Goal: Information Seeking & Learning: Learn about a topic

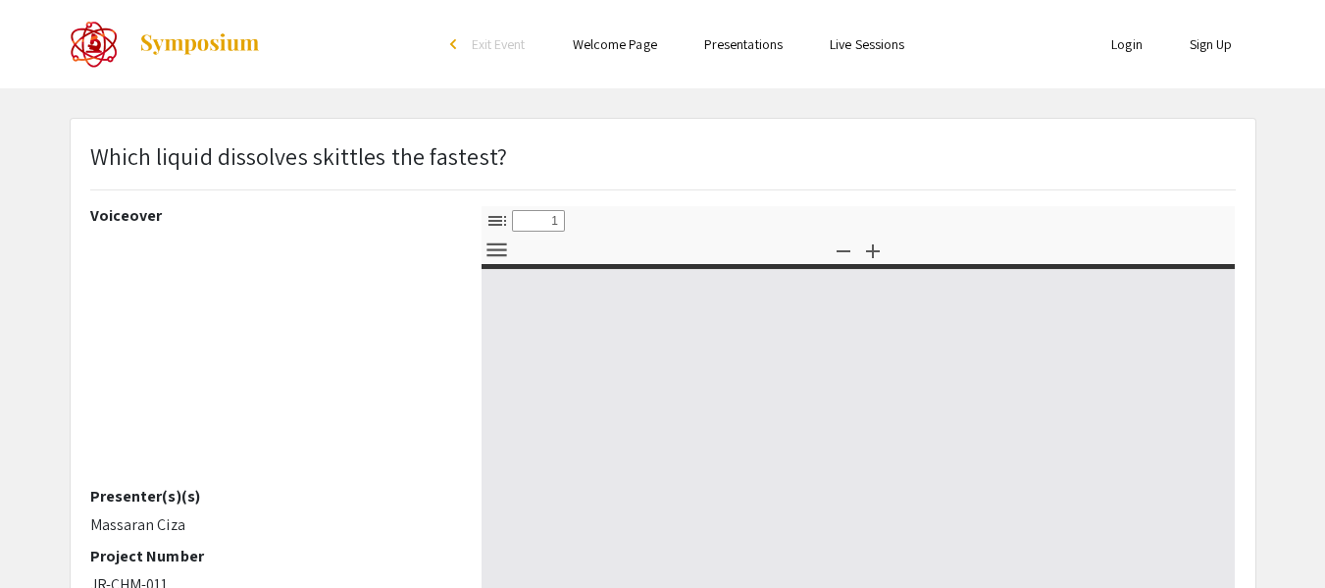
select select "custom"
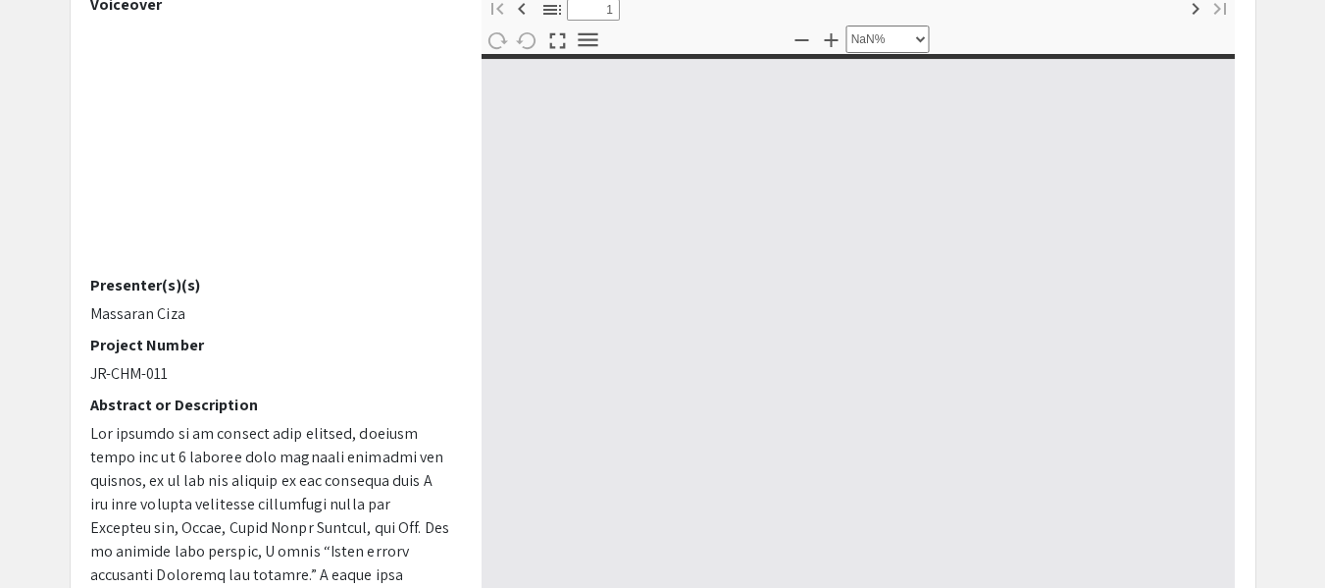
type input "0"
select select "custom"
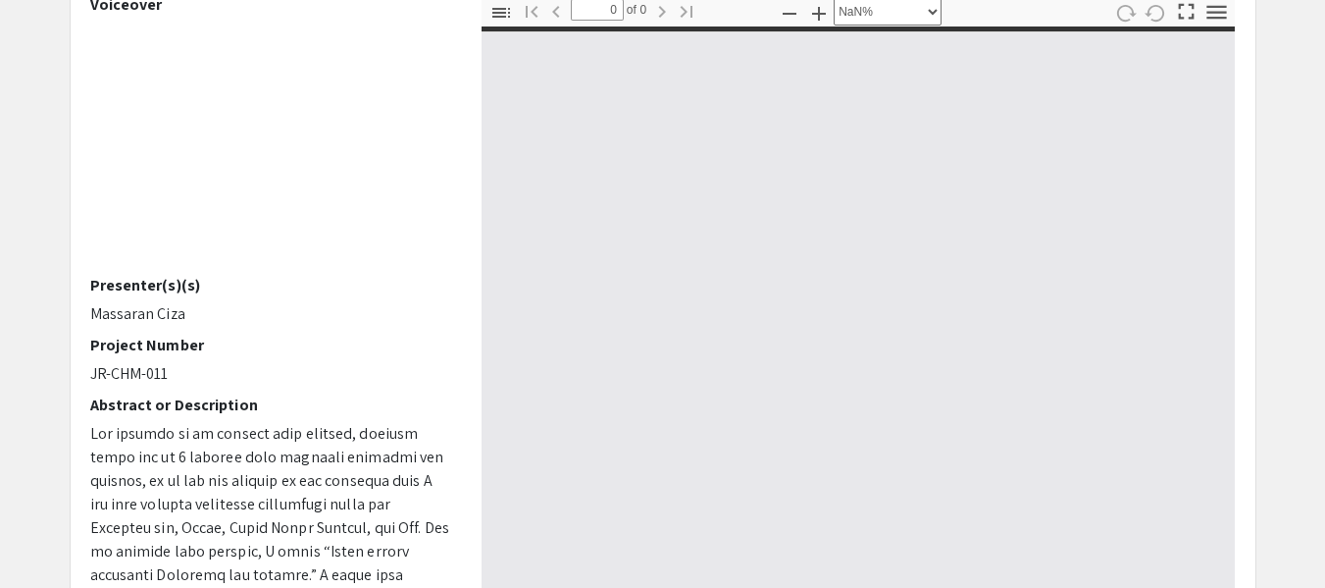
scroll to position [261, 0]
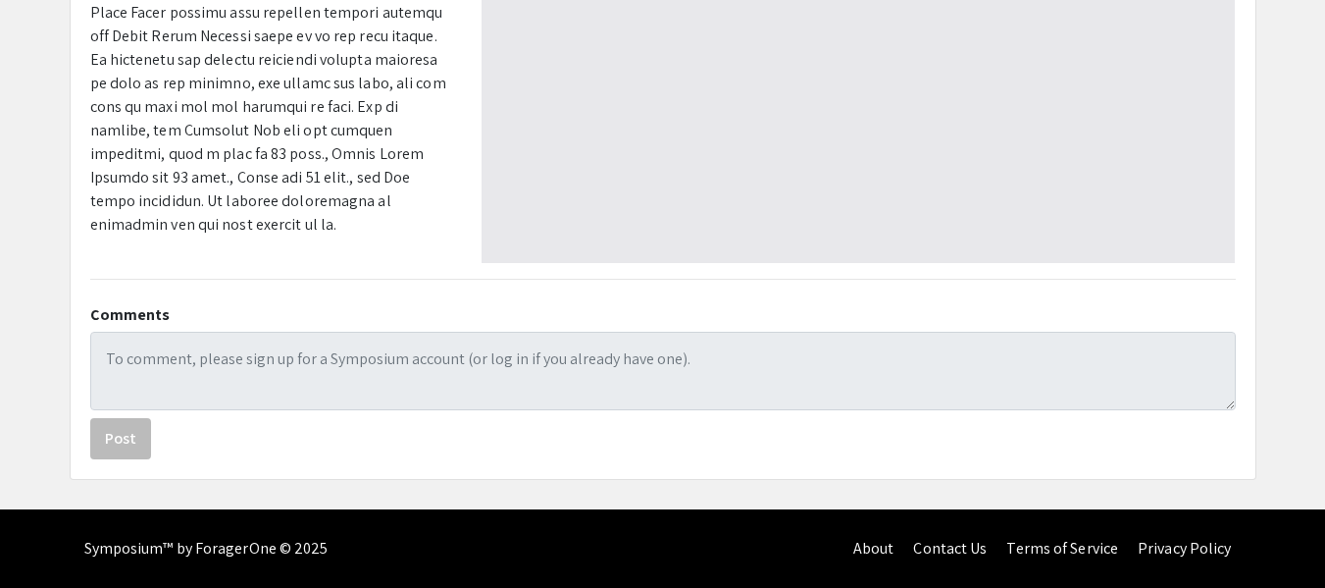
type input "1"
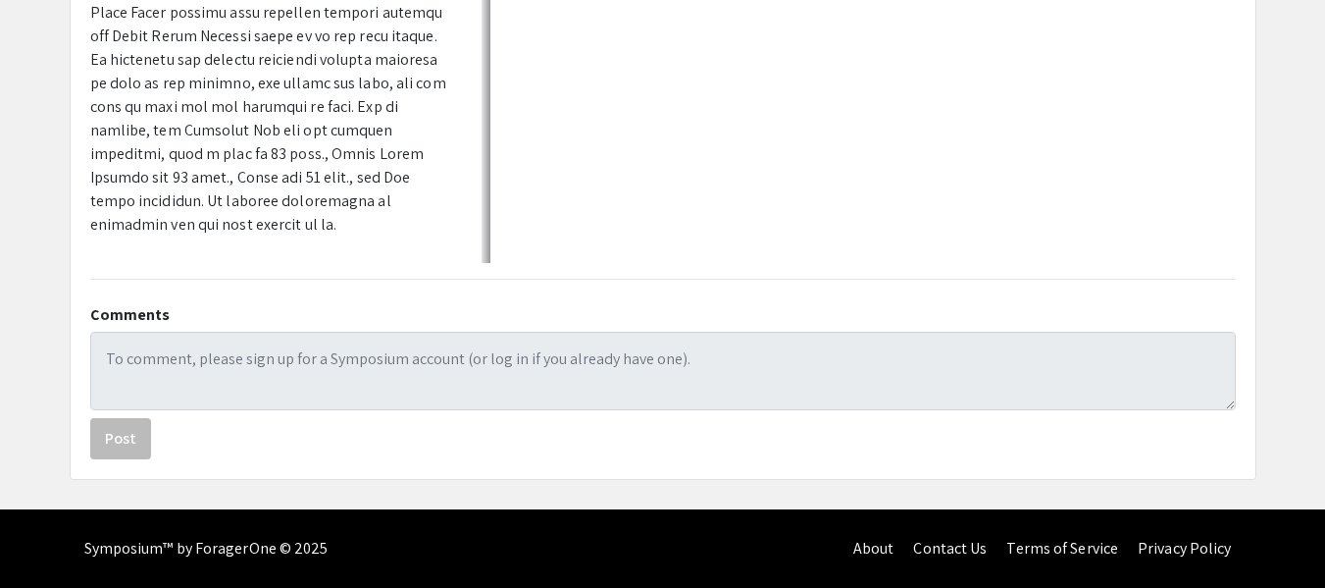
scroll to position [129, 0]
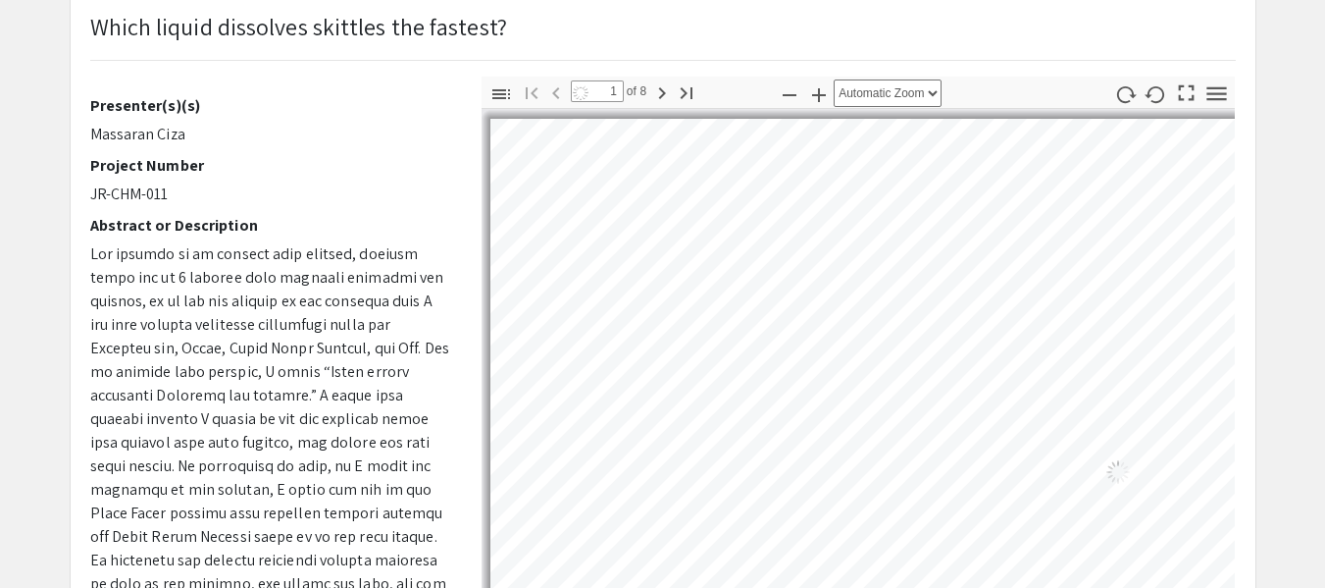
select select "auto"
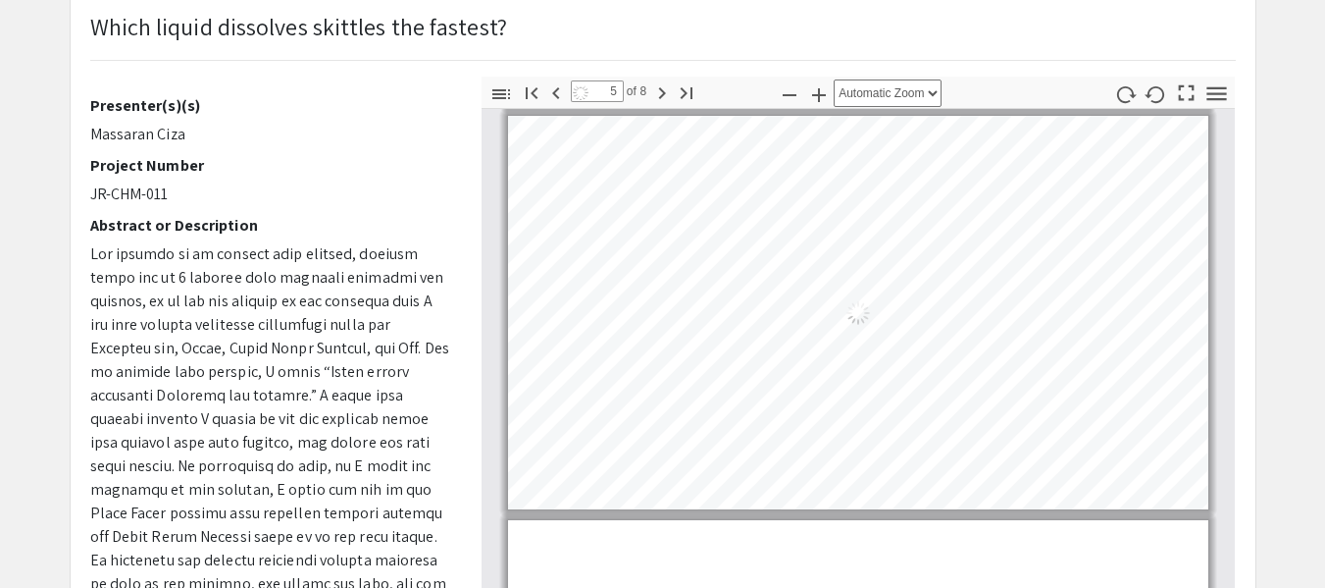
scroll to position [1619, 0]
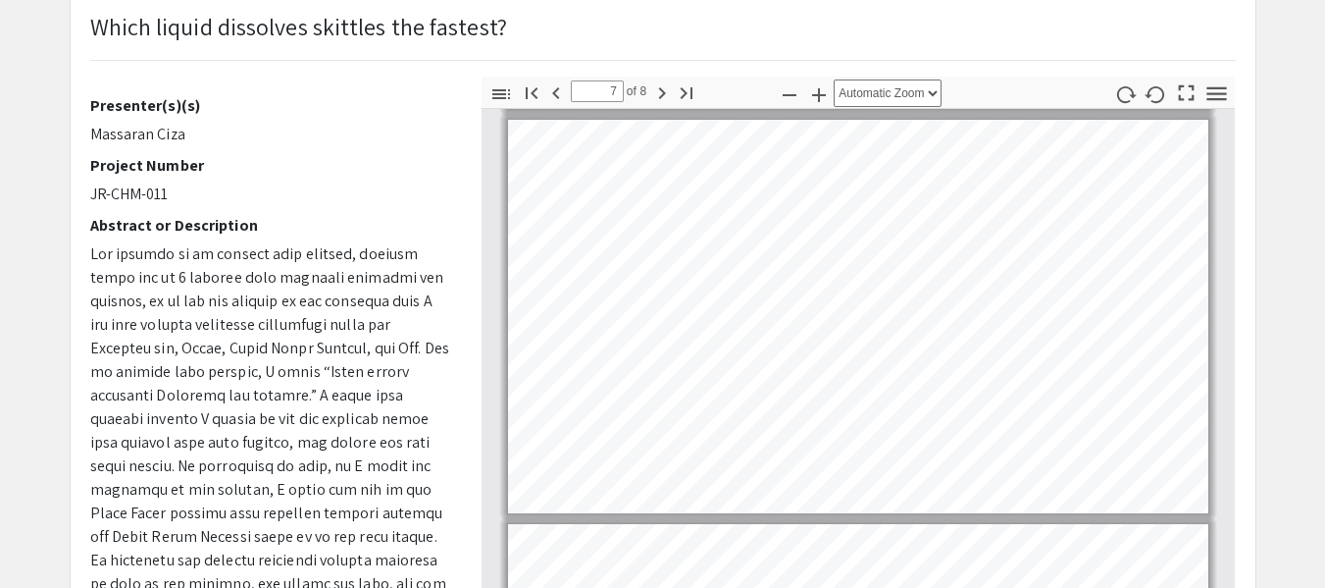
type input "8"
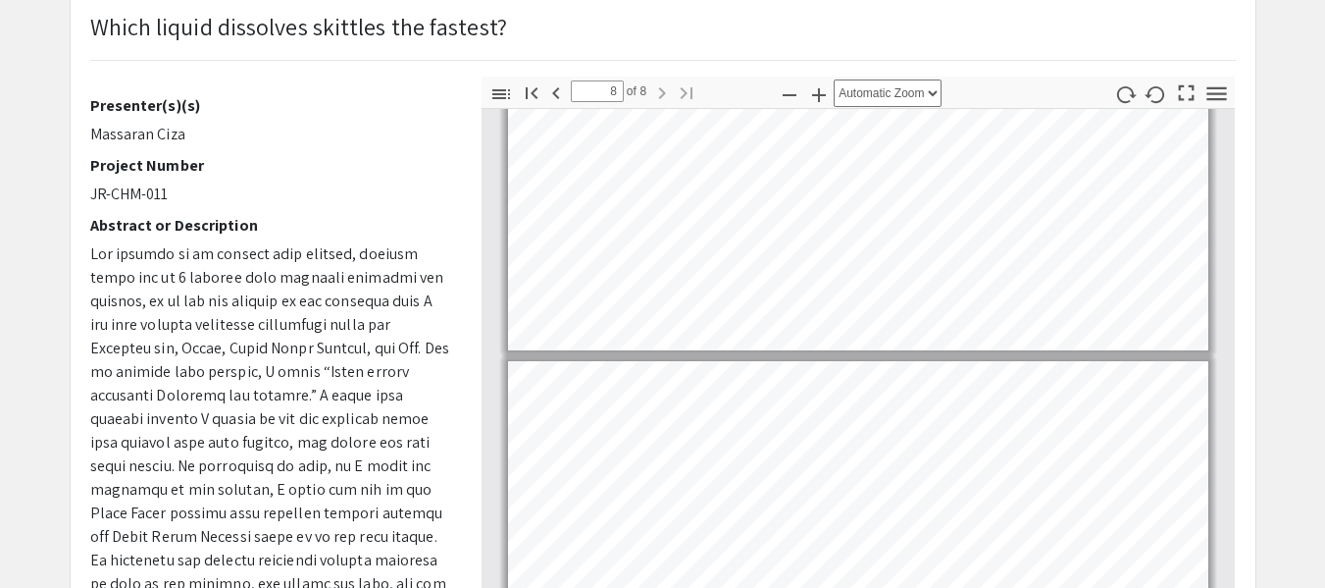
scroll to position [2586, 0]
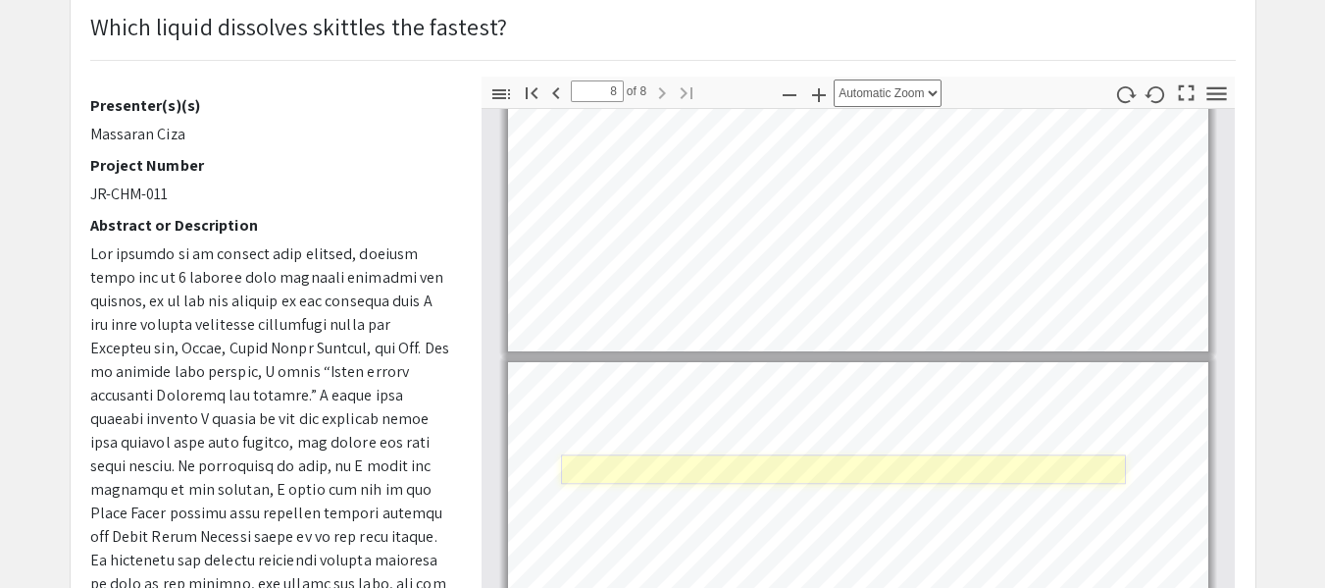
click at [817, 459] on link "Page 8" at bounding box center [843, 468] width 565 height 29
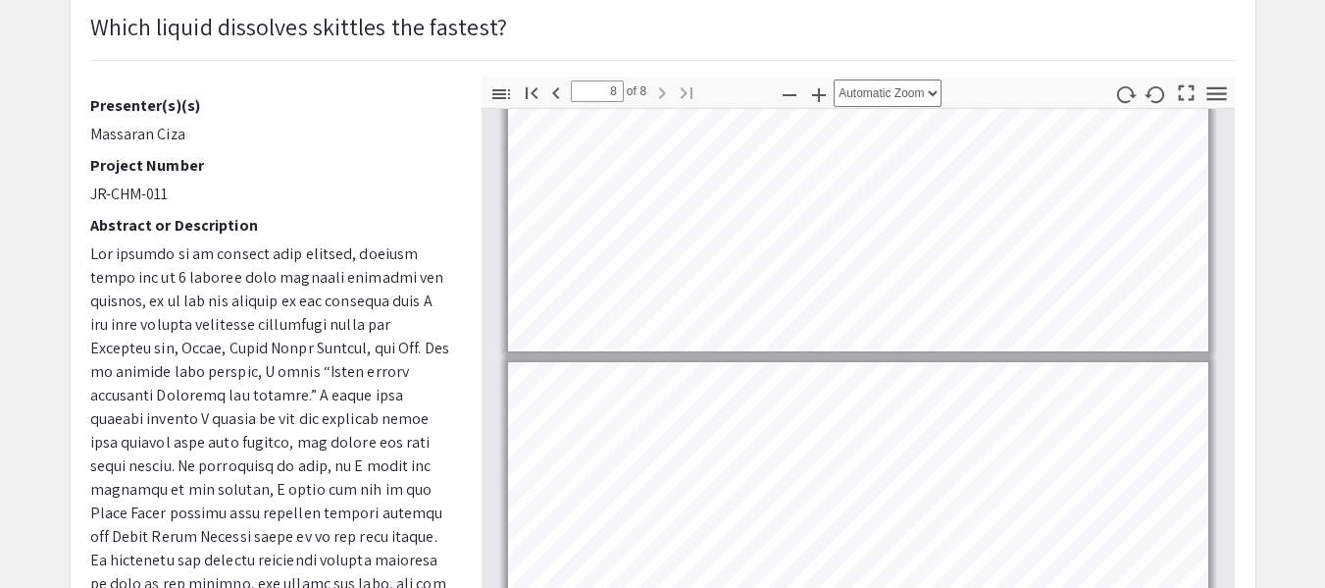
scroll to position [2587, 0]
click at [639, 523] on link "Page 8" at bounding box center [759, 523] width 397 height 14
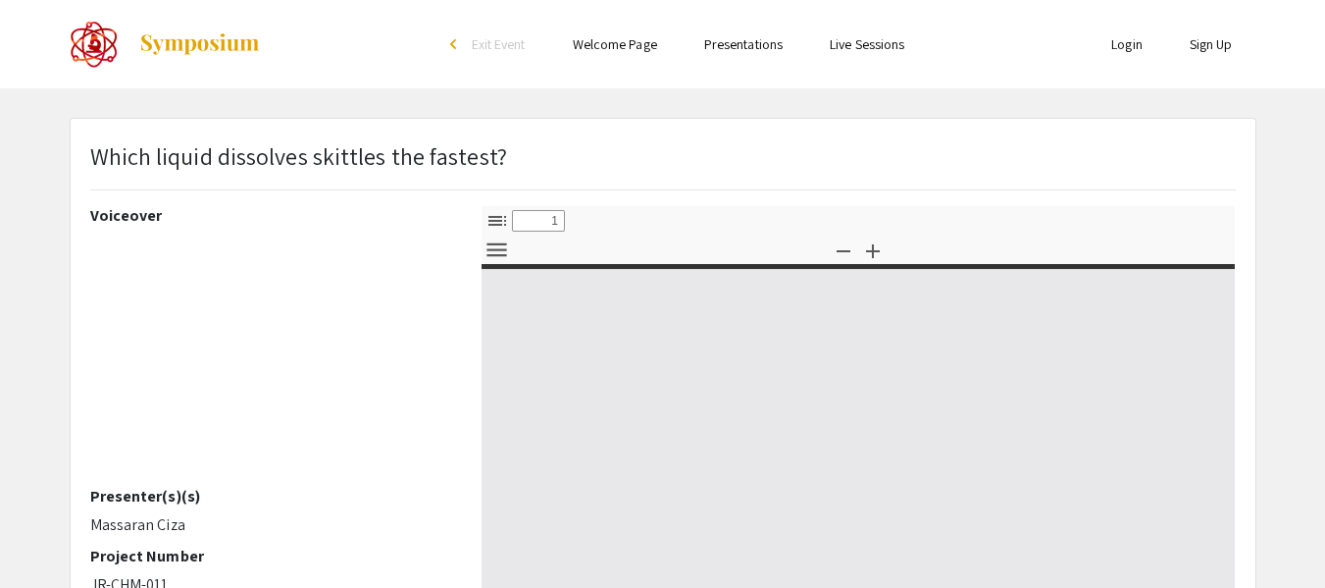
select select "custom"
type input "0"
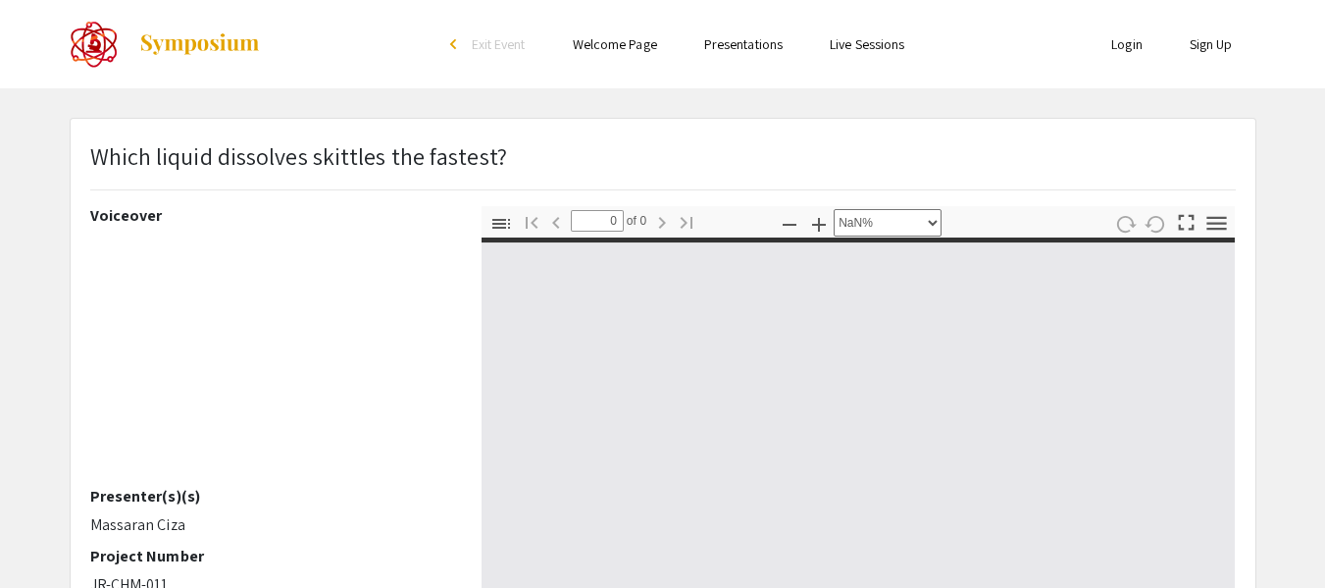
select select "auto"
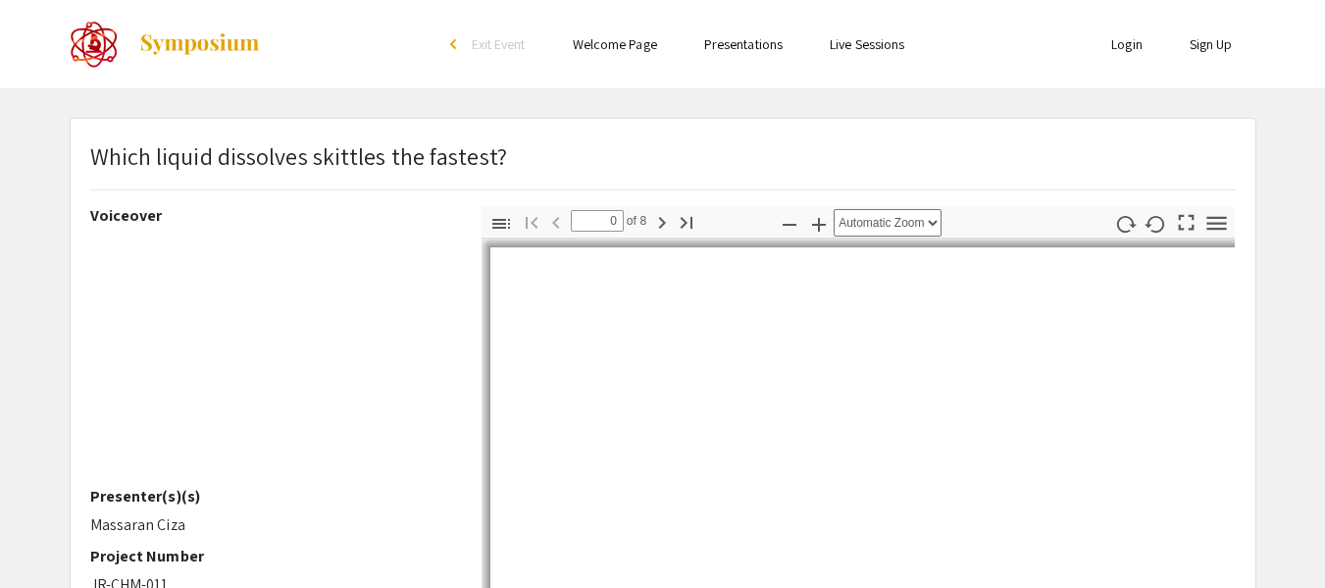
type input "1"
select select "auto"
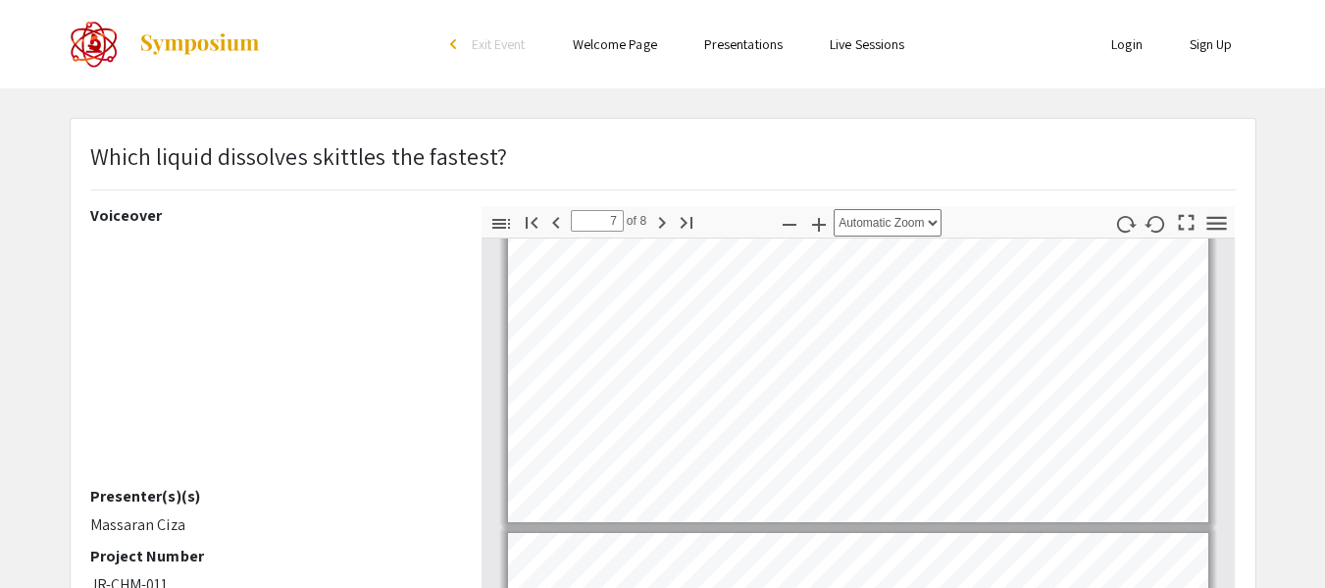
scroll to position [2587, 0]
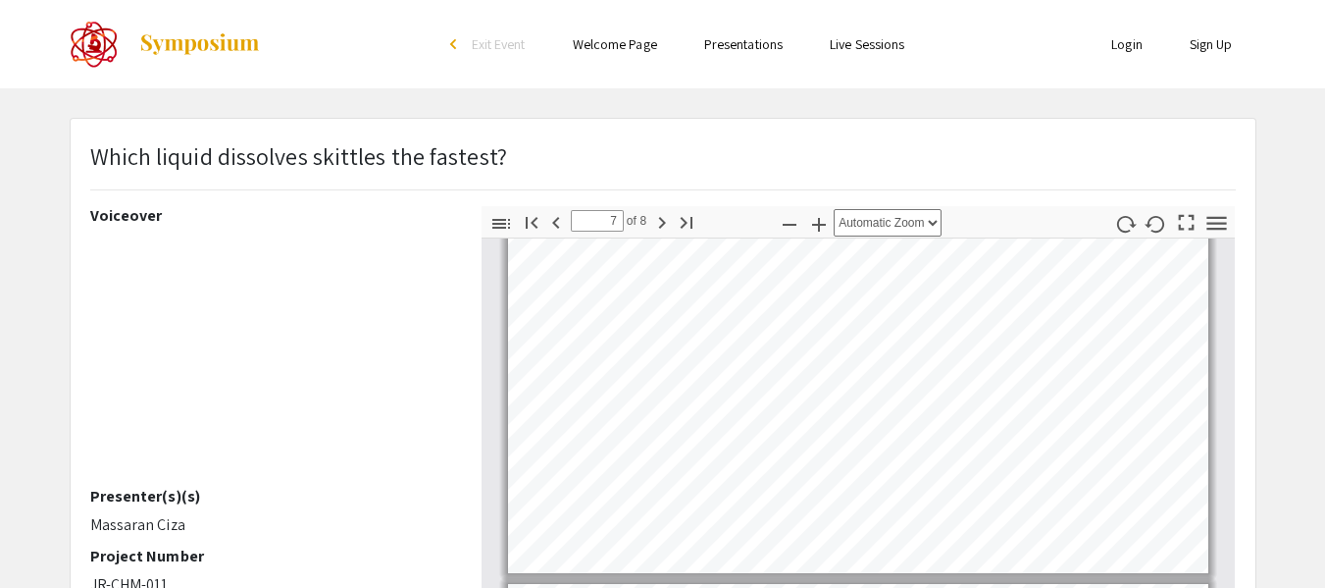
type input "8"
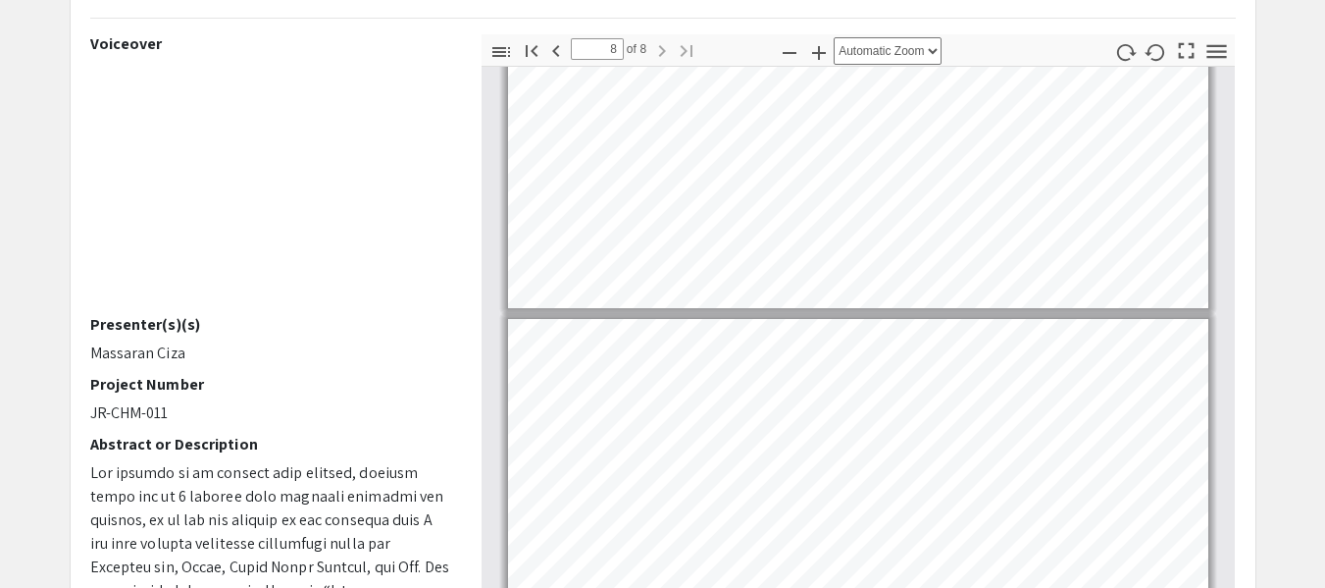
scroll to position [367, 0]
